Goal: Transaction & Acquisition: Purchase product/service

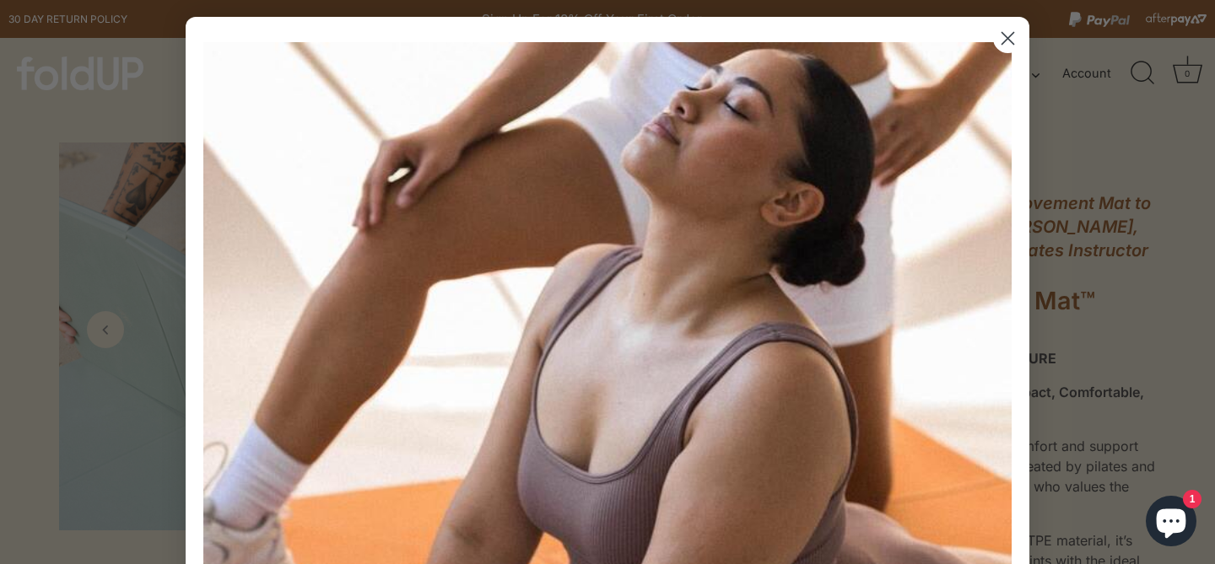
click at [1015, 42] on circle "Close dialog" at bounding box center [1008, 38] width 28 height 28
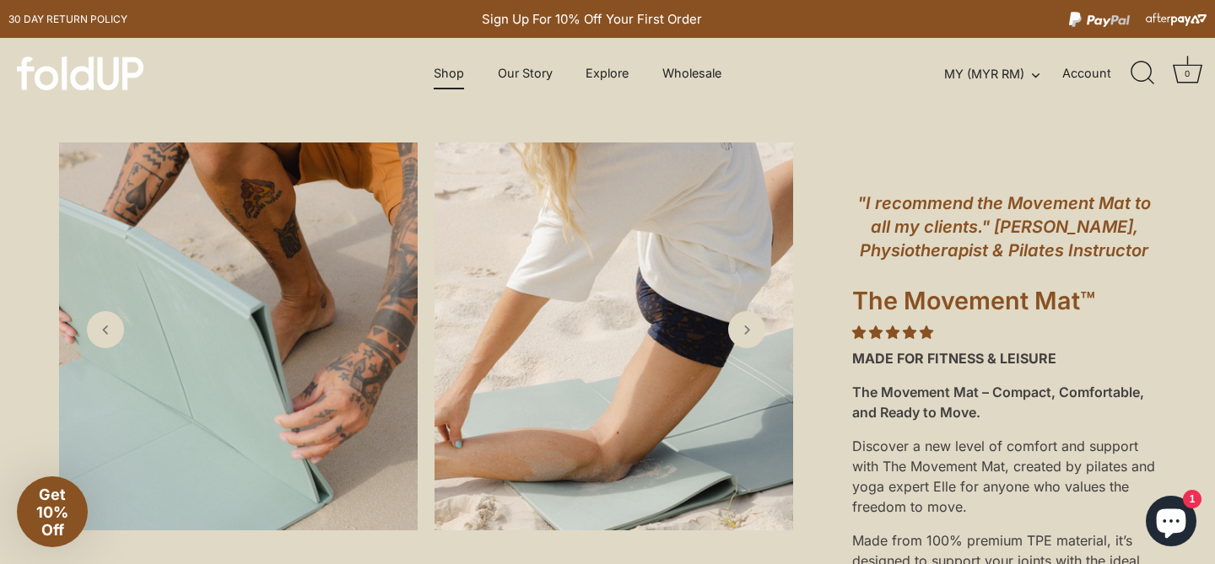
click at [457, 72] on link "Shop" at bounding box center [449, 73] width 60 height 32
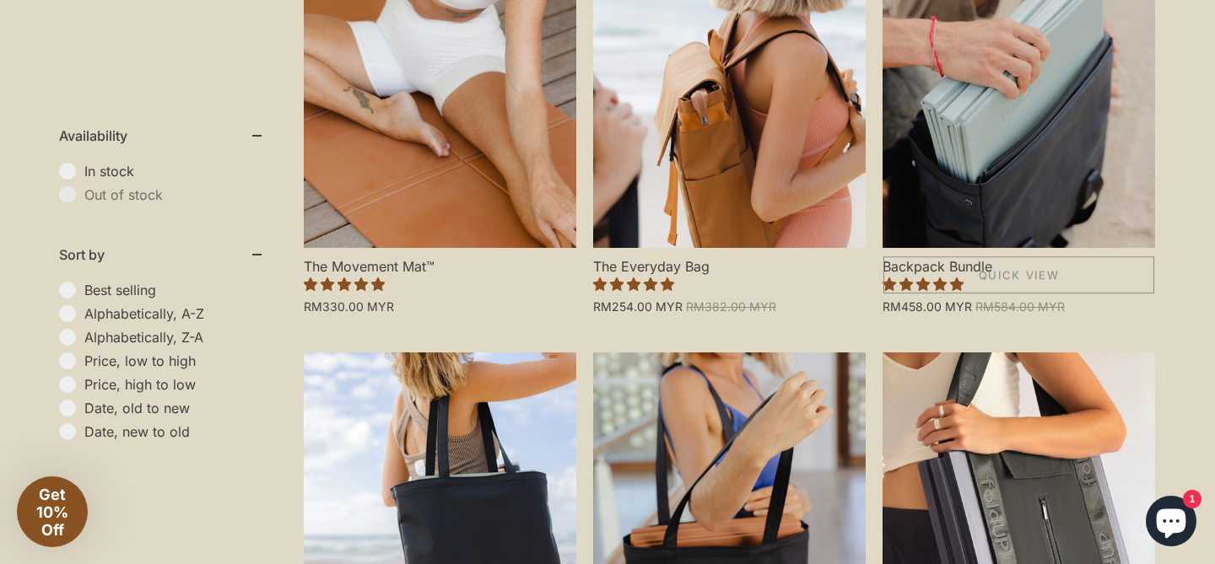
scroll to position [568, 0]
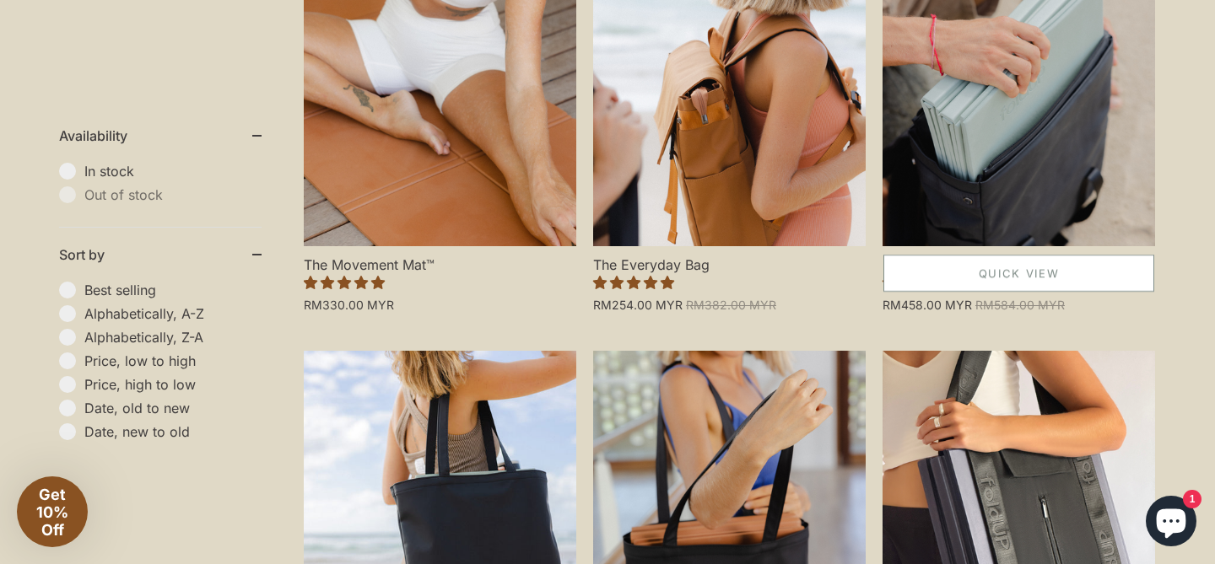
click at [974, 271] on link "Quick View" at bounding box center [1018, 273] width 271 height 37
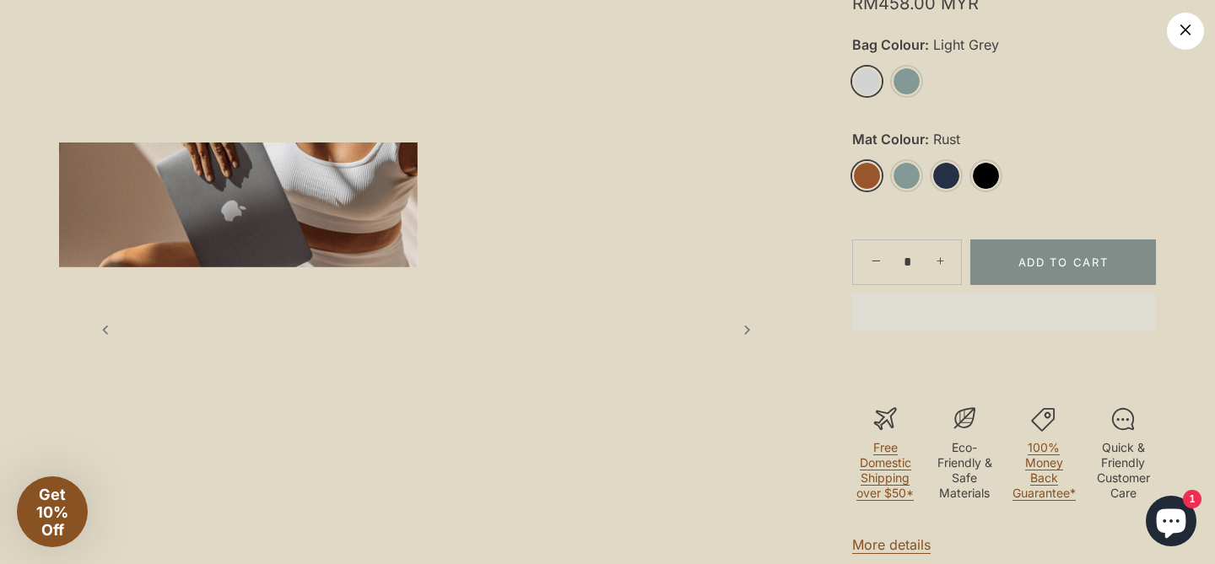
scroll to position [626, 0]
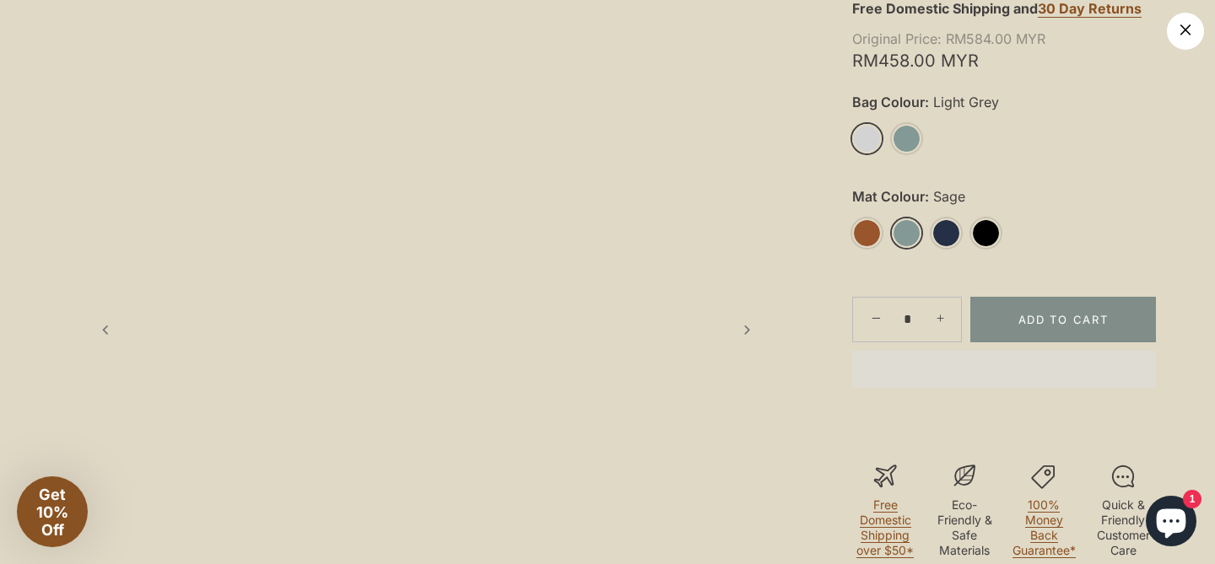
scroll to position [532, 0]
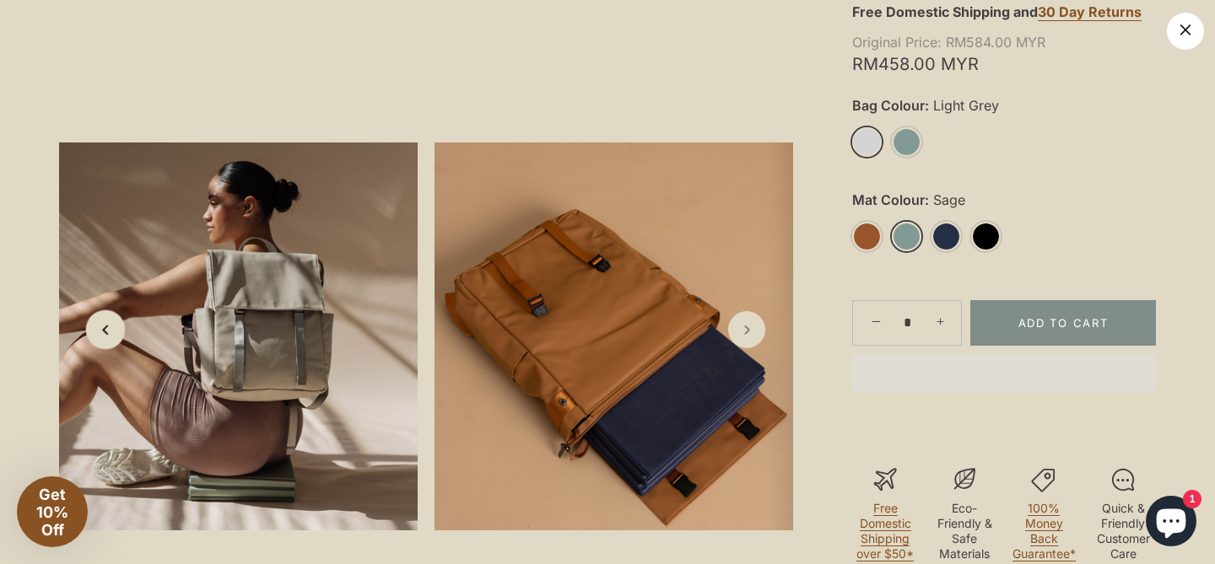
click at [100, 344] on link "Previous slide" at bounding box center [106, 330] width 40 height 40
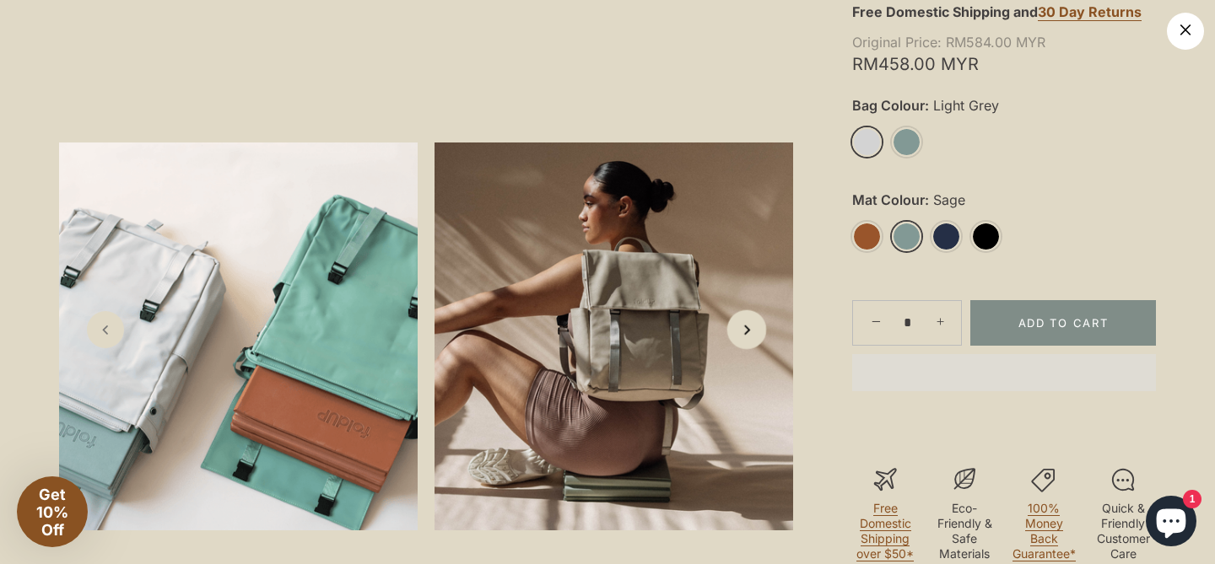
click at [747, 333] on icon "Next slide" at bounding box center [746, 330] width 18 height 18
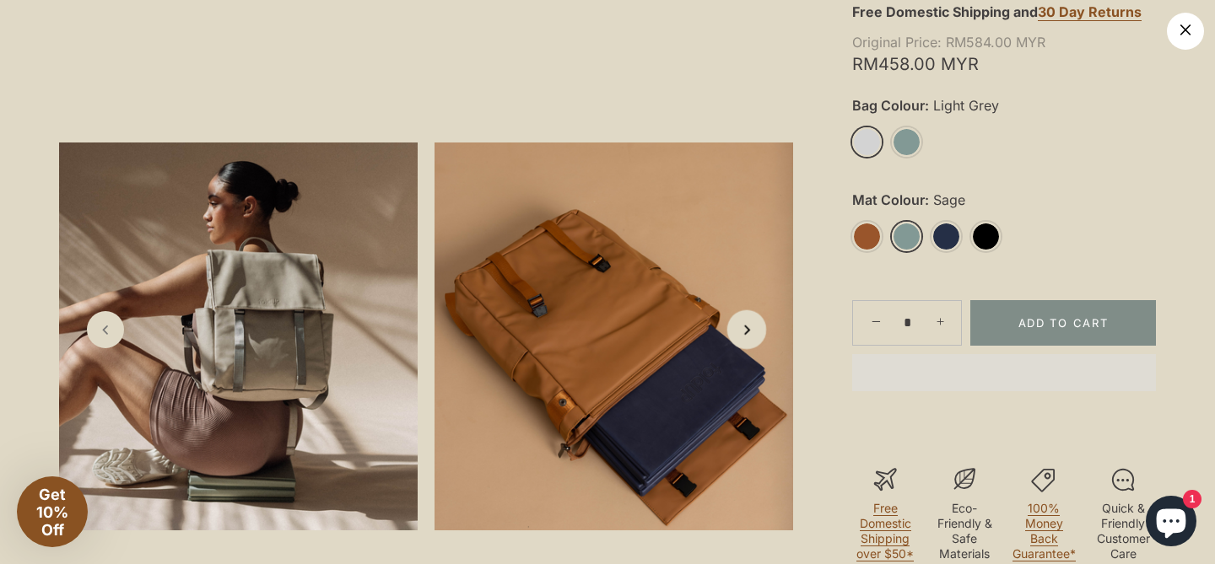
click at [747, 333] on icon "Next slide" at bounding box center [746, 330] width 18 height 18
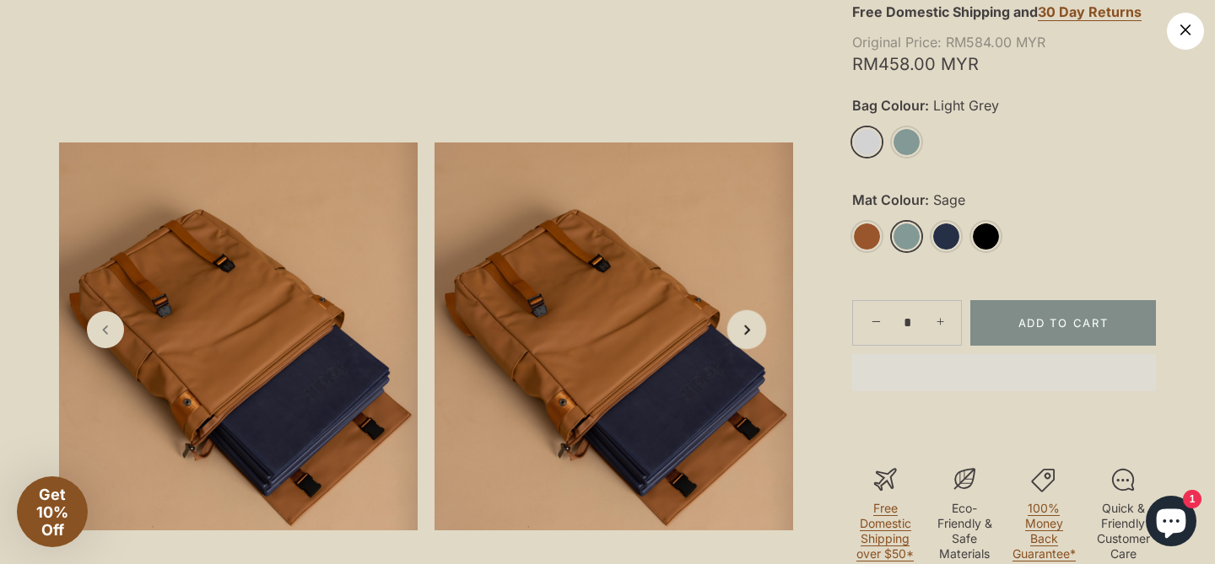
click at [747, 333] on icon "Next slide" at bounding box center [746, 330] width 18 height 18
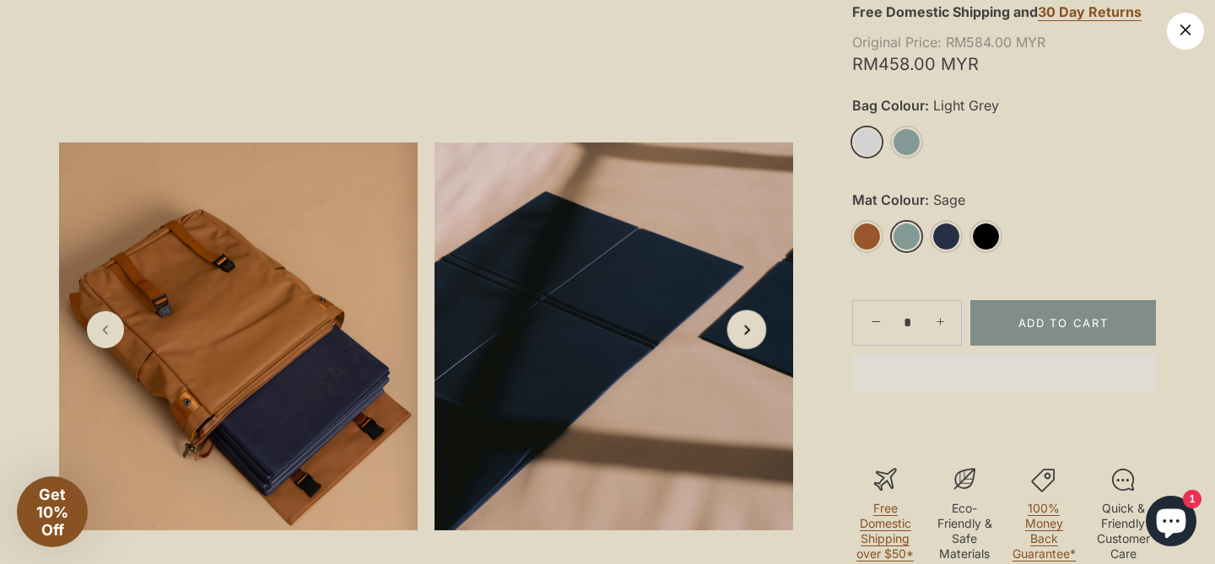
click at [747, 333] on icon "Next slide" at bounding box center [746, 330] width 18 height 18
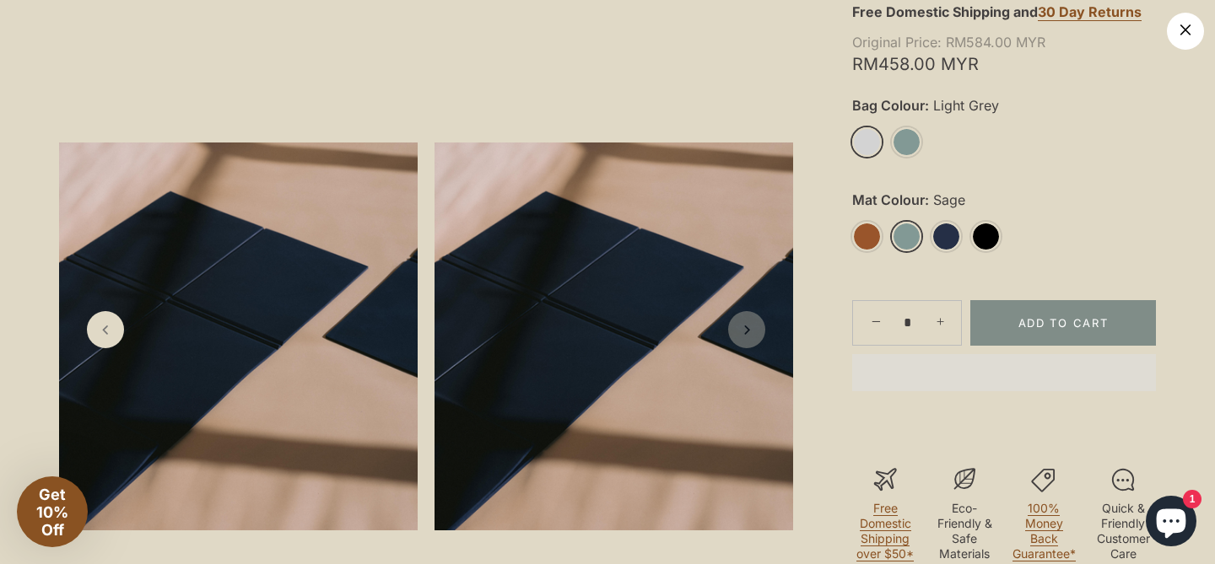
click at [747, 333] on icon "Next slide" at bounding box center [746, 329] width 17 height 17
click at [107, 341] on link "Previous slide" at bounding box center [106, 330] width 40 height 40
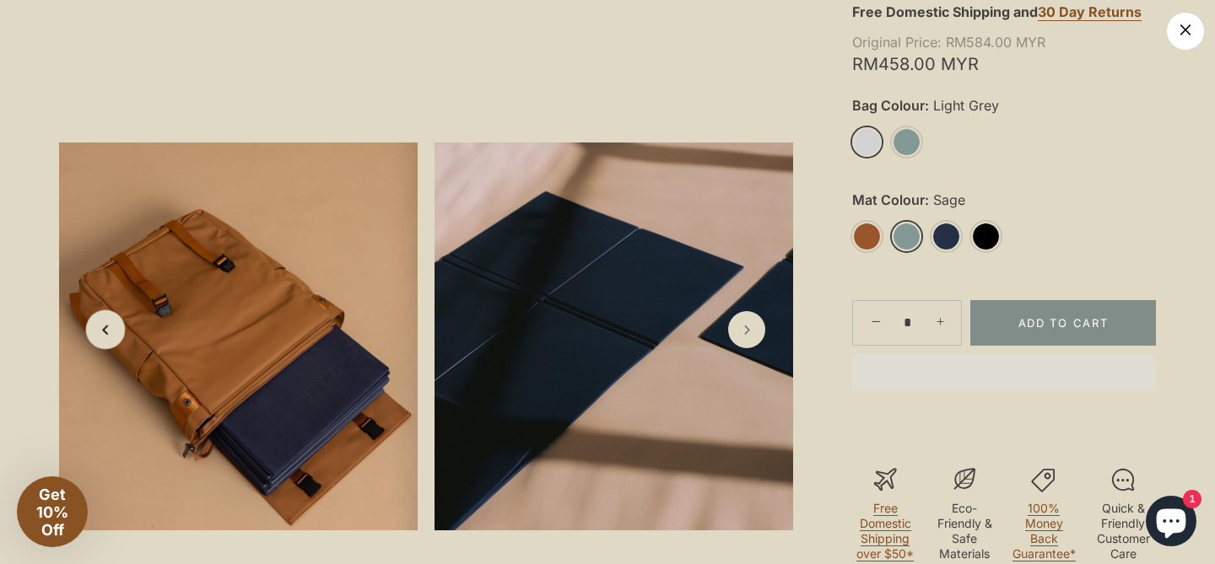
click at [107, 331] on icon "Previous slide" at bounding box center [105, 330] width 18 height 18
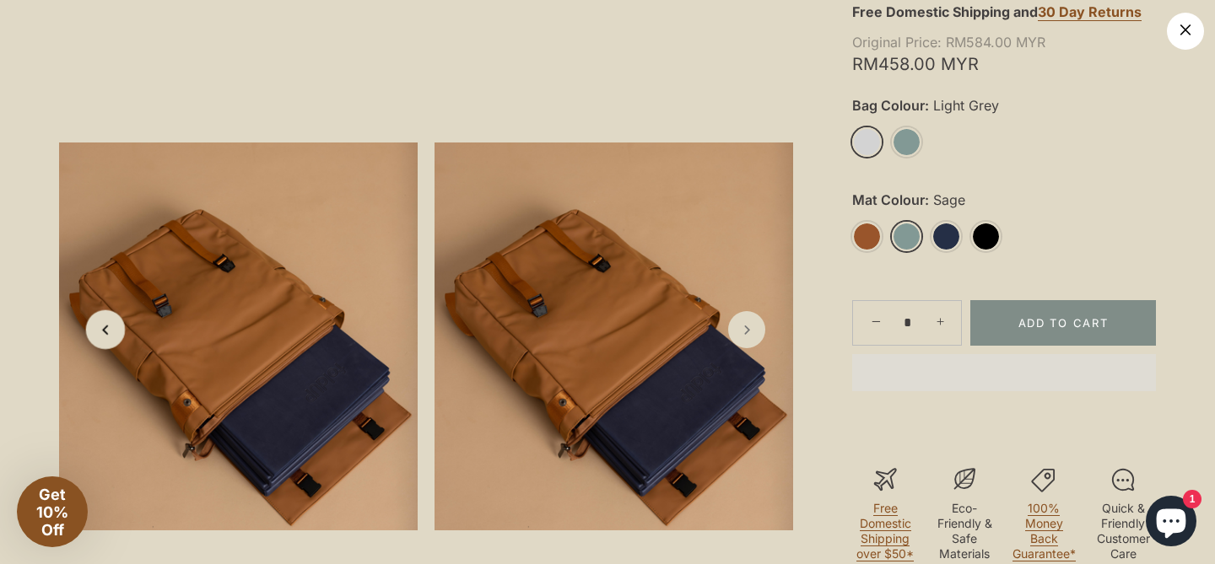
click at [107, 331] on icon "Previous slide" at bounding box center [105, 330] width 18 height 18
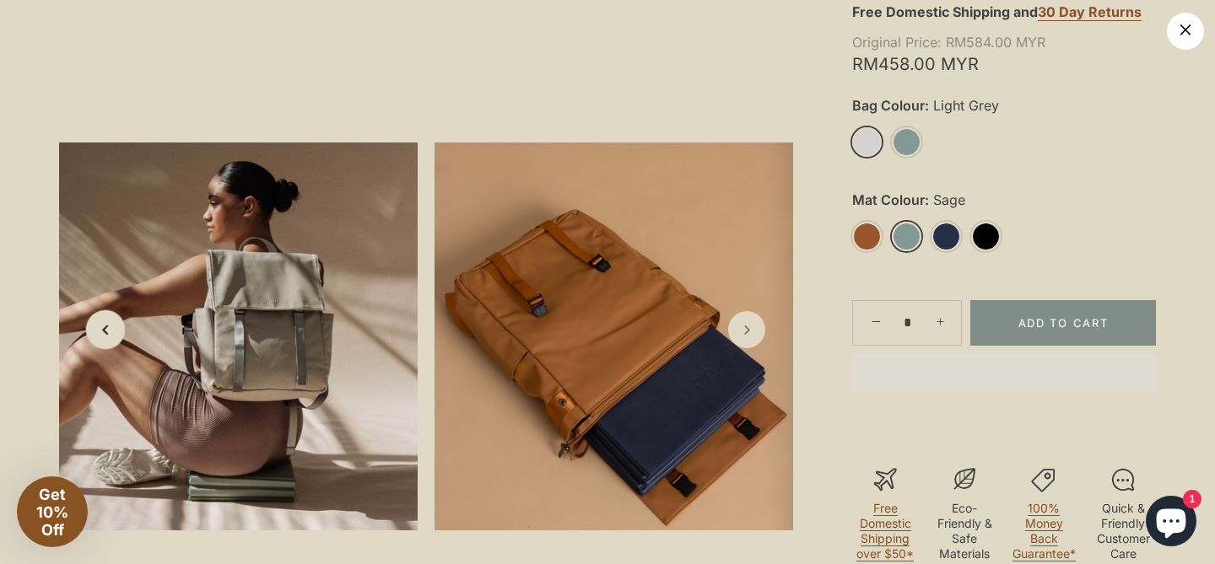
click at [107, 331] on icon "Previous slide" at bounding box center [105, 330] width 18 height 18
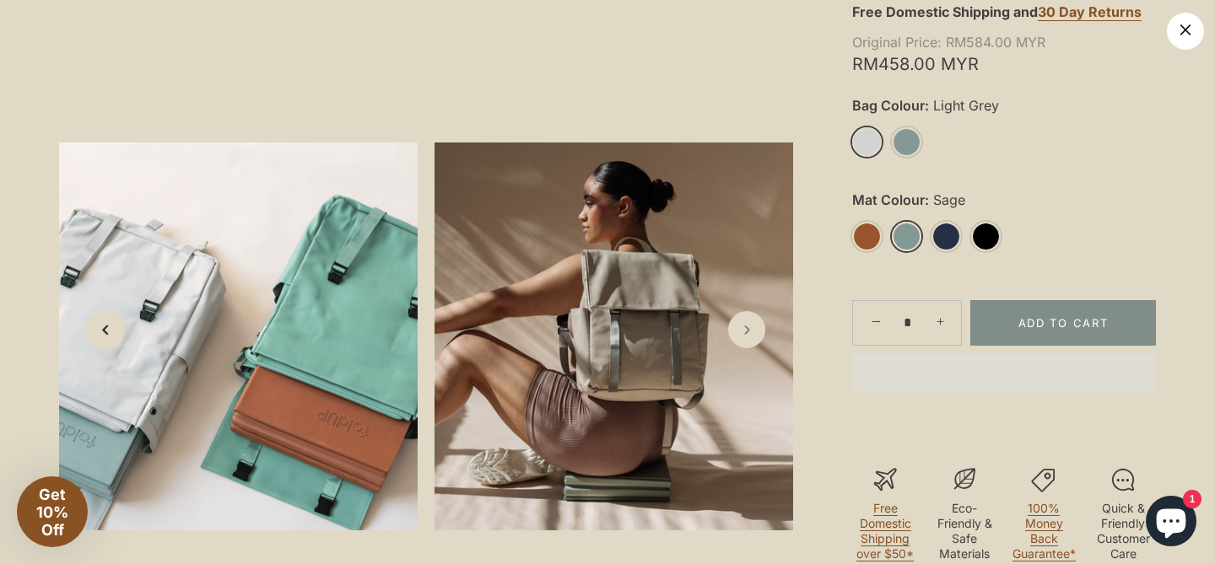
click at [107, 331] on icon "Previous slide" at bounding box center [105, 330] width 18 height 18
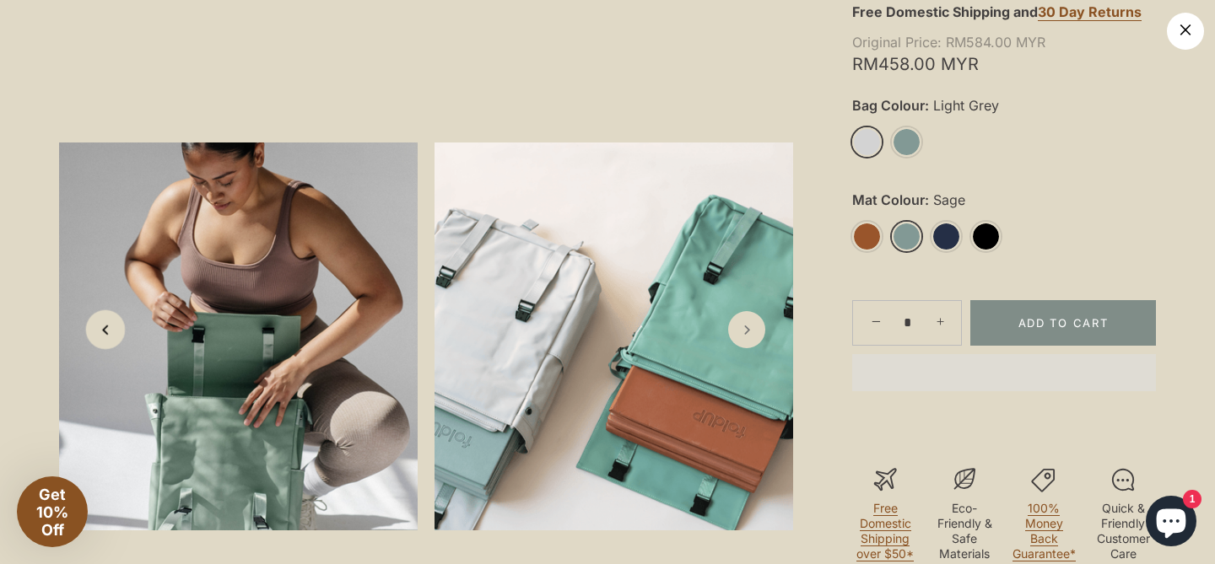
click at [107, 331] on icon "Previous slide" at bounding box center [105, 330] width 18 height 18
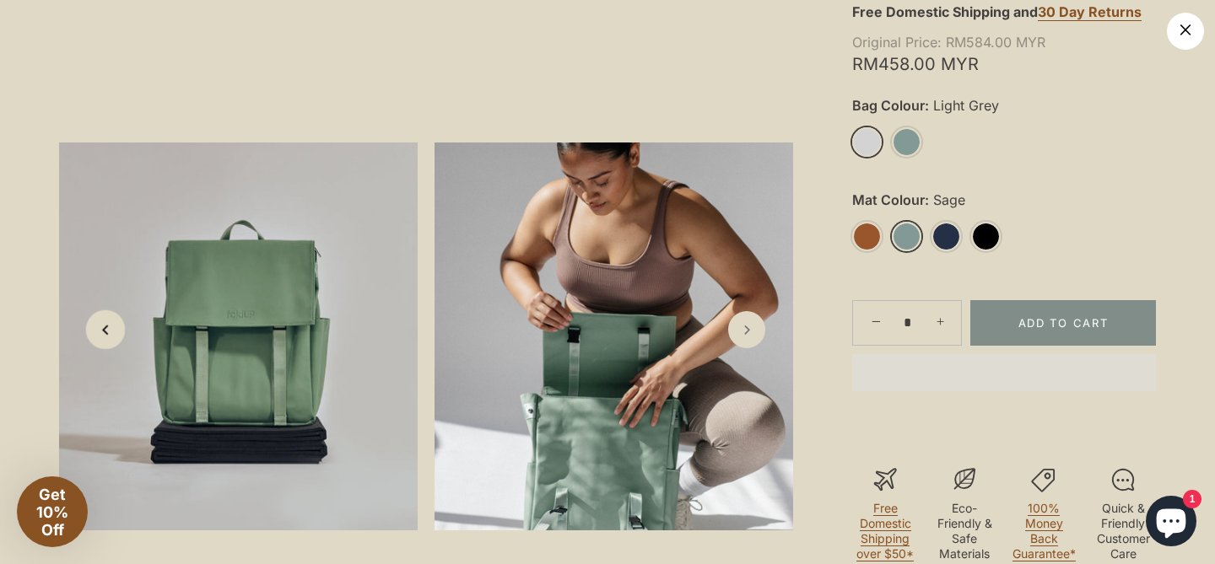
click at [107, 331] on icon "Previous slide" at bounding box center [105, 330] width 18 height 18
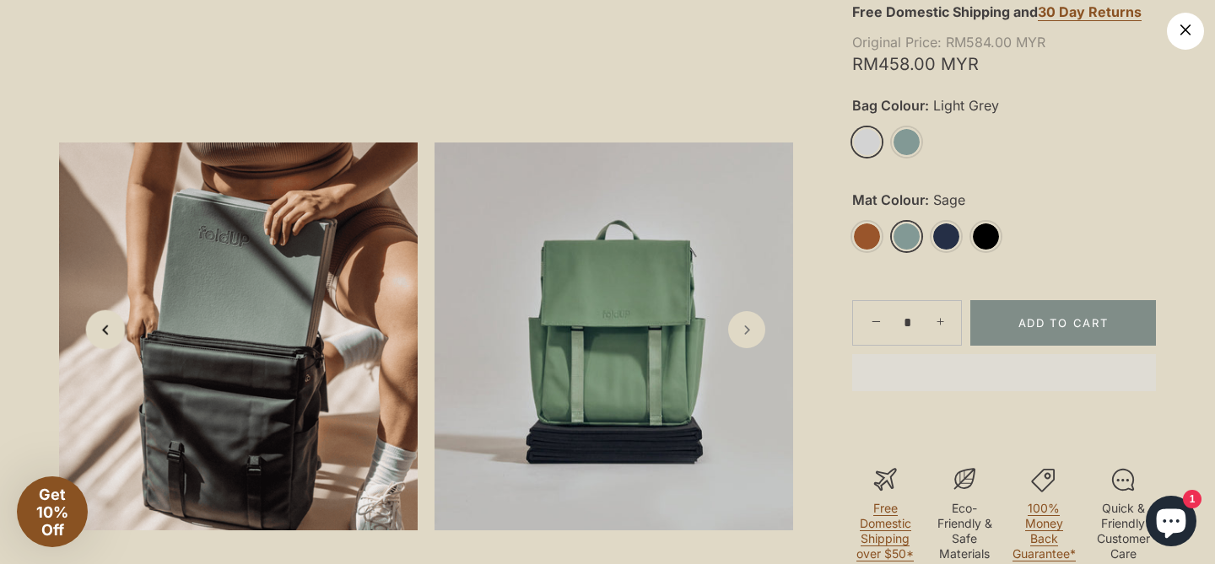
click at [107, 331] on icon "Previous slide" at bounding box center [105, 330] width 18 height 18
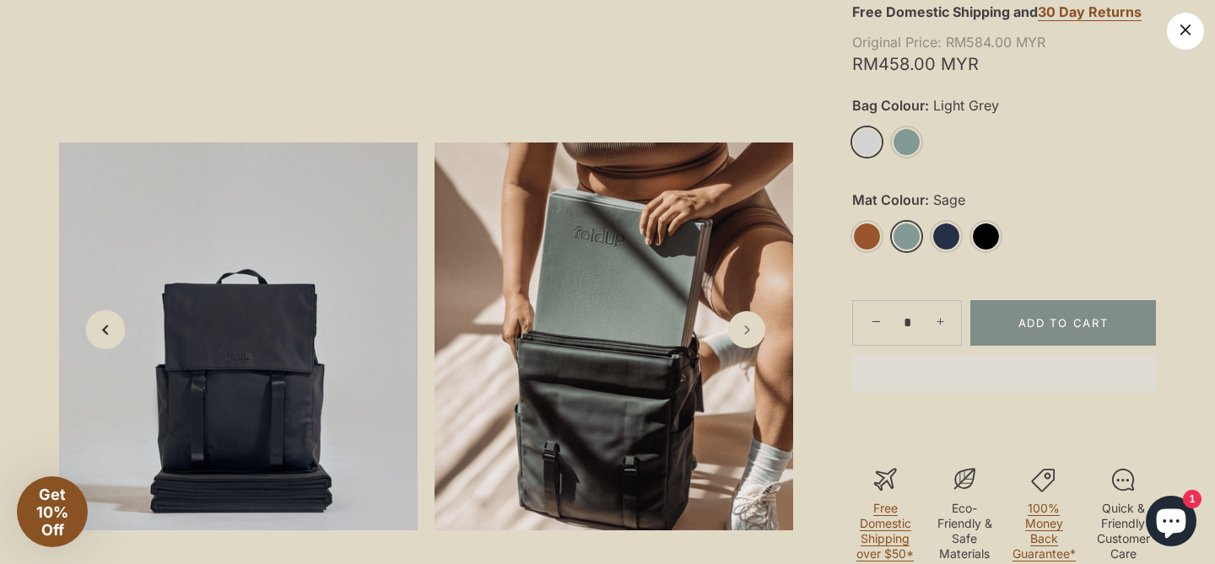
click at [107, 331] on icon "Previous slide" at bounding box center [105, 330] width 18 height 18
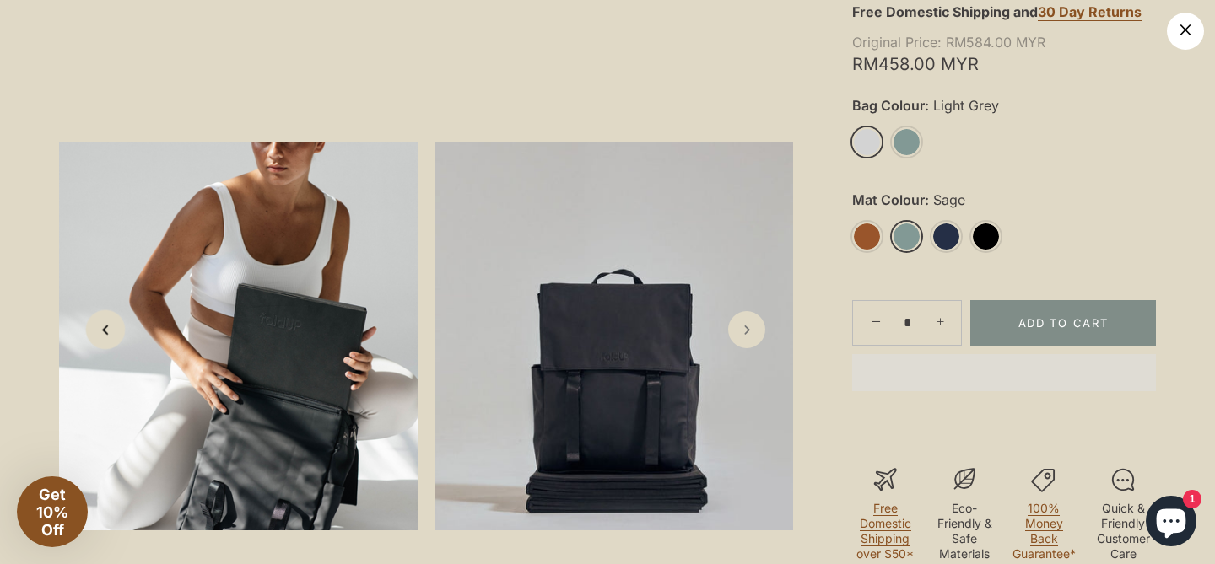
click at [107, 331] on icon "Previous slide" at bounding box center [105, 330] width 18 height 18
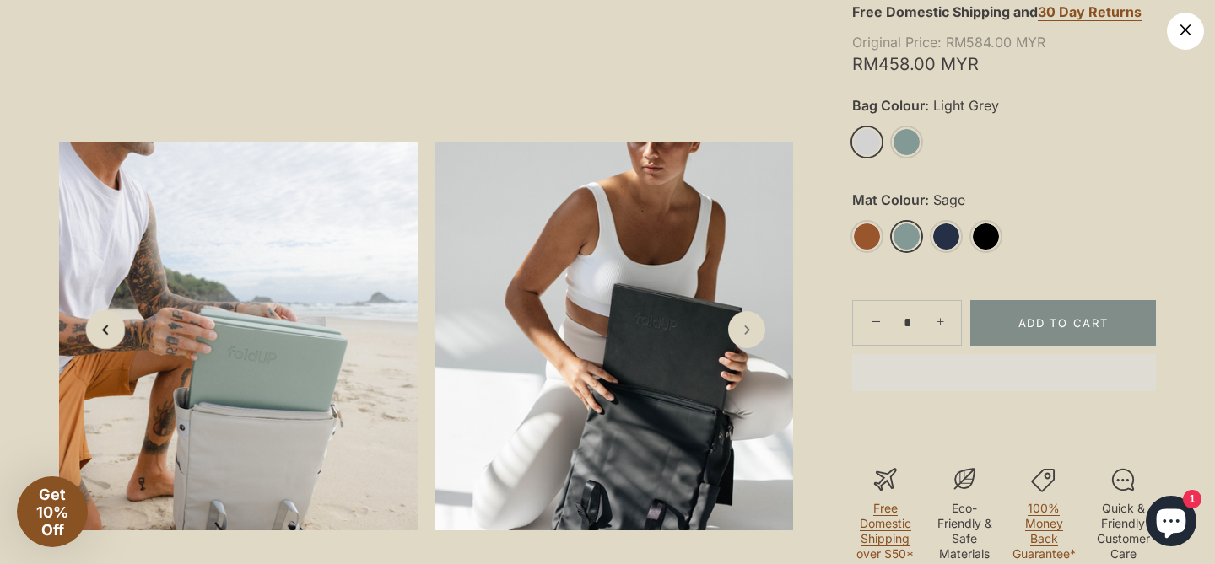
click at [107, 331] on icon "Previous slide" at bounding box center [105, 330] width 18 height 18
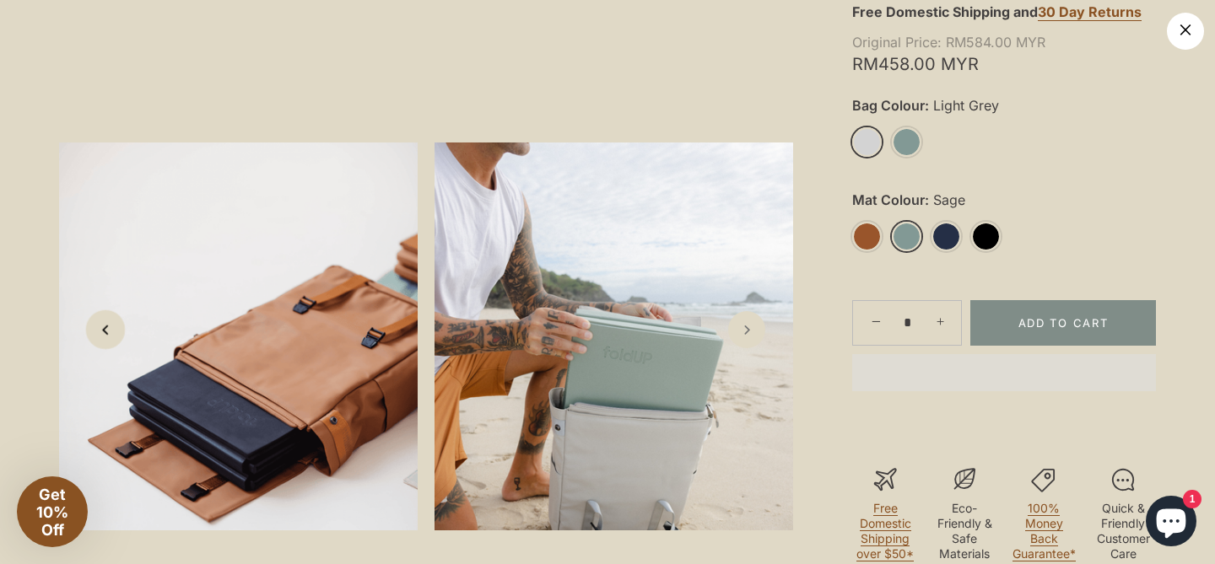
click at [107, 331] on icon "Previous slide" at bounding box center [105, 330] width 18 height 18
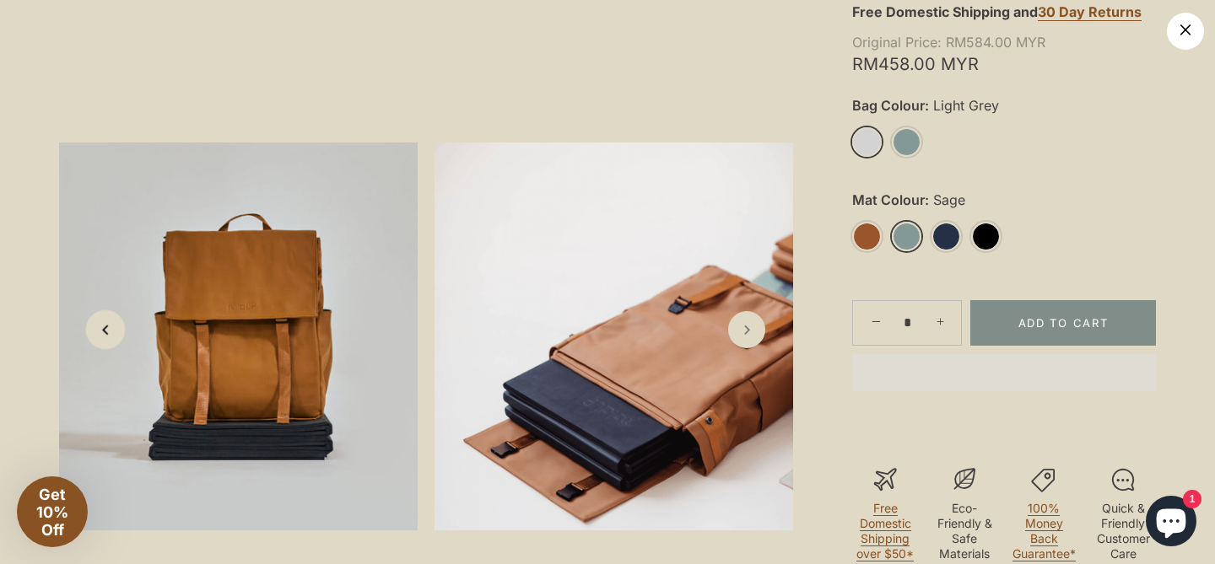
click at [107, 331] on icon "Previous slide" at bounding box center [105, 330] width 18 height 18
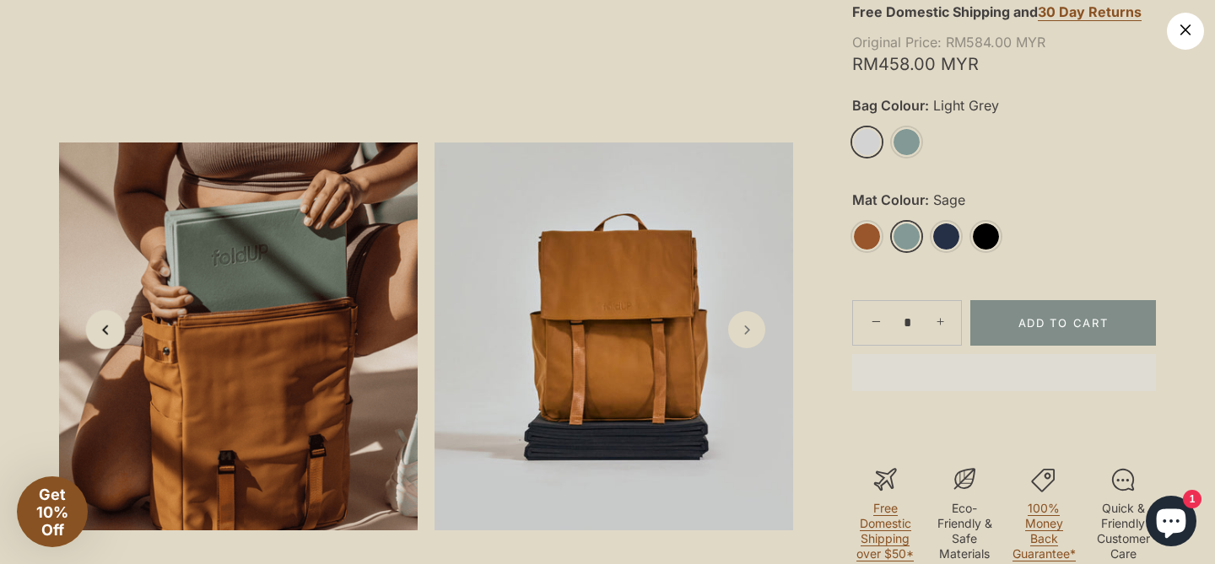
click at [107, 331] on icon "Previous slide" at bounding box center [105, 330] width 18 height 18
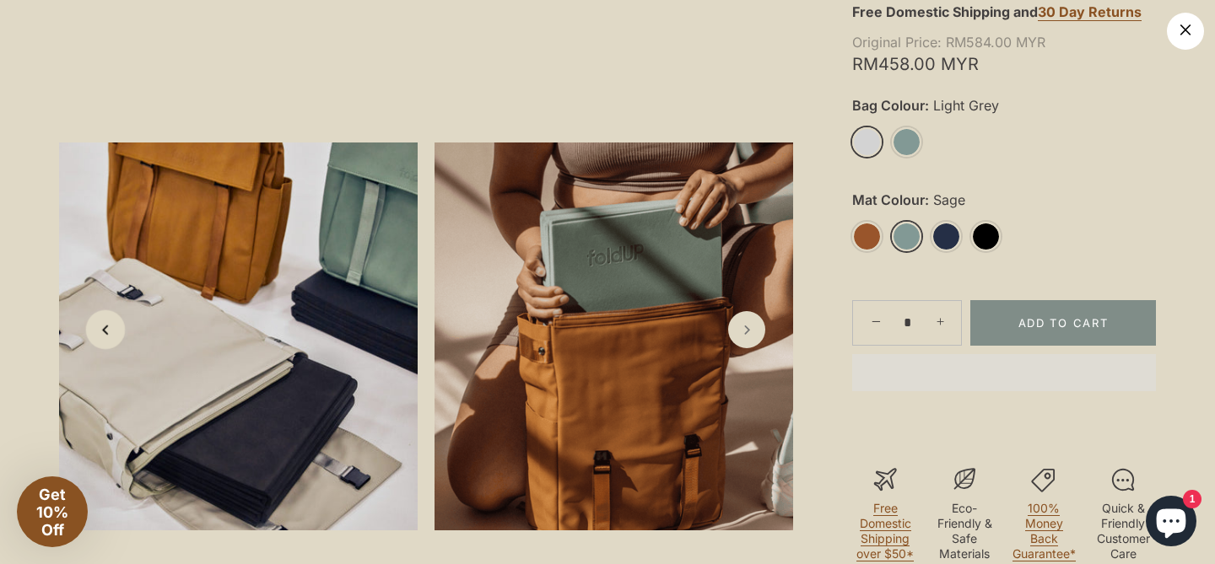
click at [107, 331] on icon "Previous slide" at bounding box center [105, 330] width 18 height 18
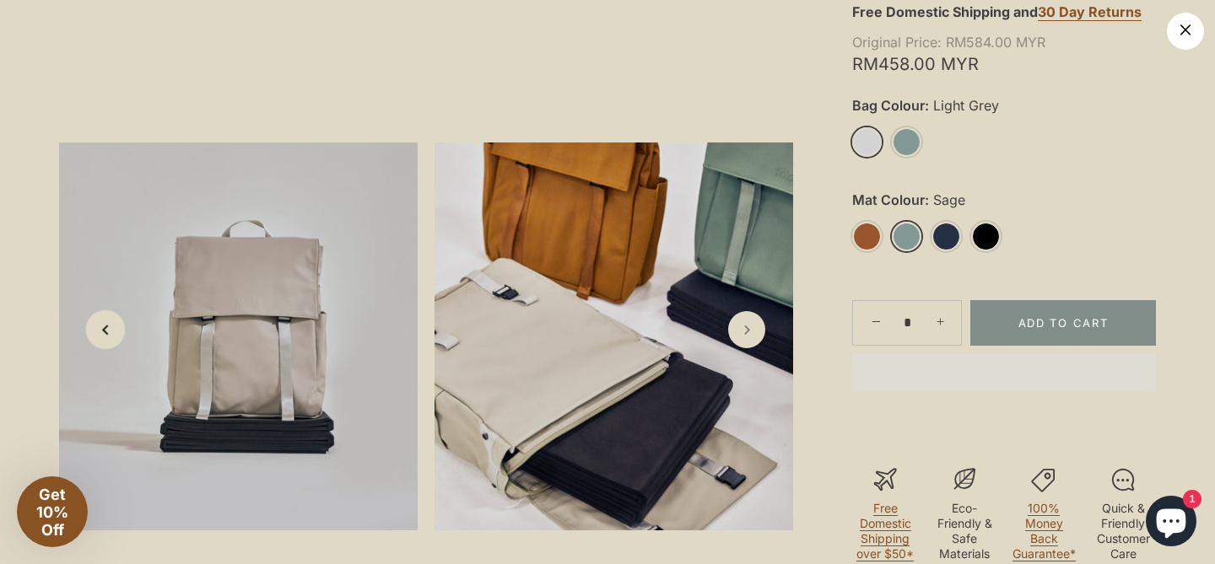
click at [107, 331] on icon "Previous slide" at bounding box center [105, 330] width 18 height 18
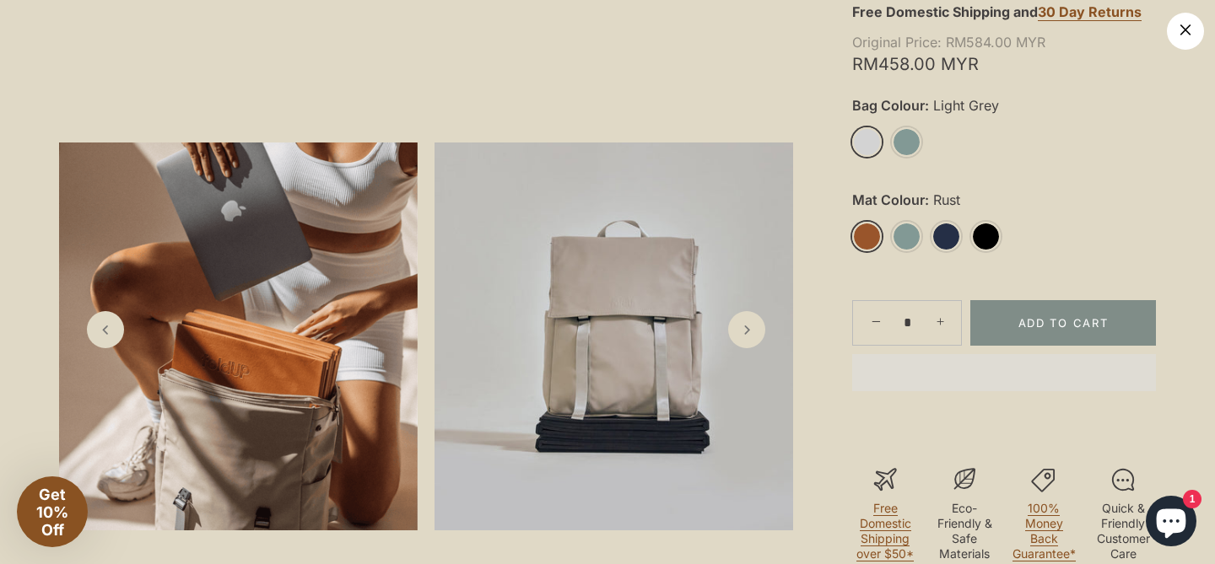
click at [868, 148] on link "Light Grey" at bounding box center [867, 142] width 30 height 30
click at [869, 240] on link "Rust" at bounding box center [867, 237] width 30 height 30
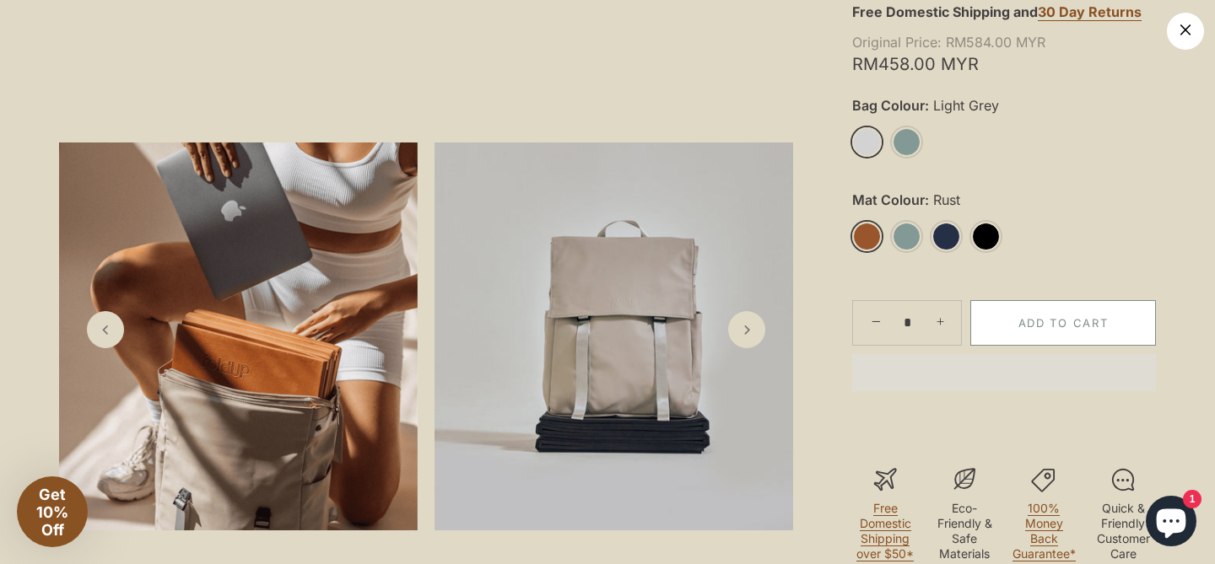
click at [1018, 331] on button "Add to Cart" at bounding box center [1063, 323] width 186 height 46
